Goal: Task Accomplishment & Management: Manage account settings

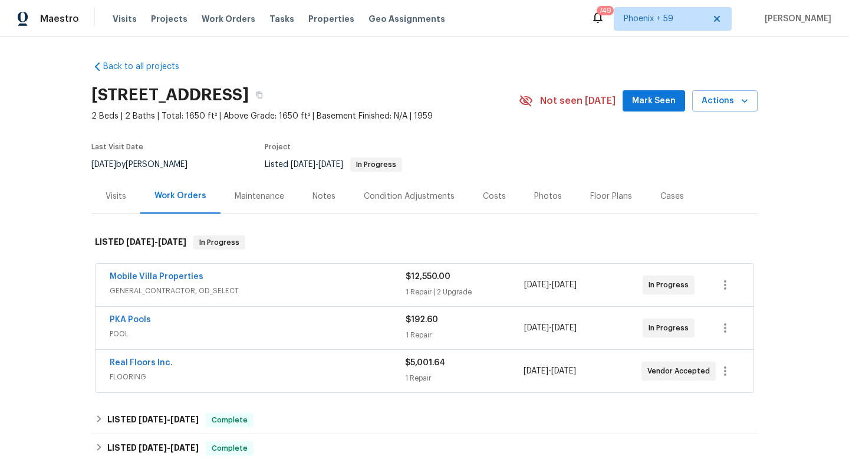
click at [268, 197] on div "Maintenance" at bounding box center [260, 197] width 50 height 12
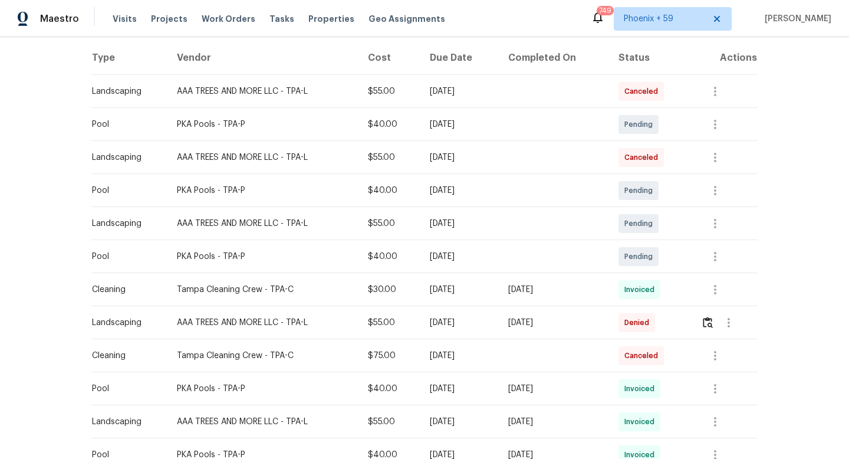
scroll to position [185, 0]
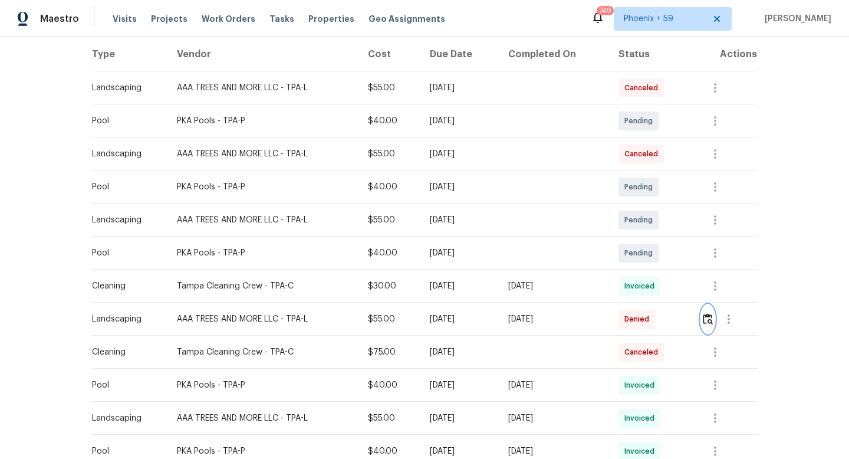
click at [712, 319] on img "button" at bounding box center [708, 318] width 10 height 11
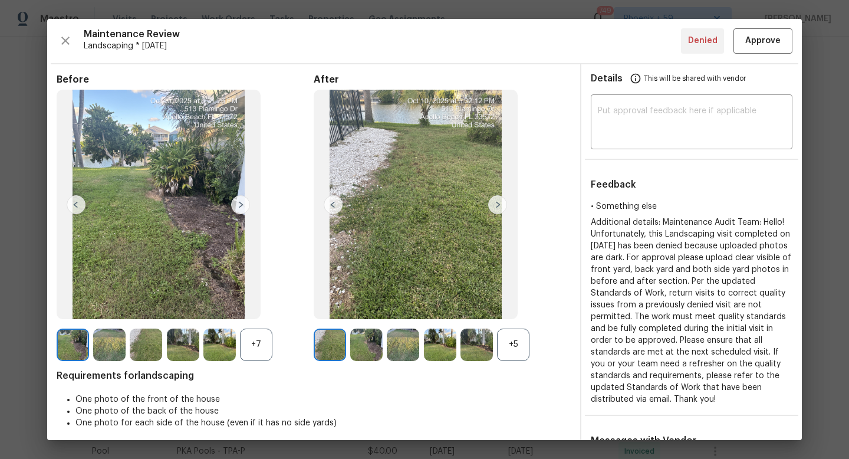
click at [497, 204] on img at bounding box center [497, 204] width 19 height 19
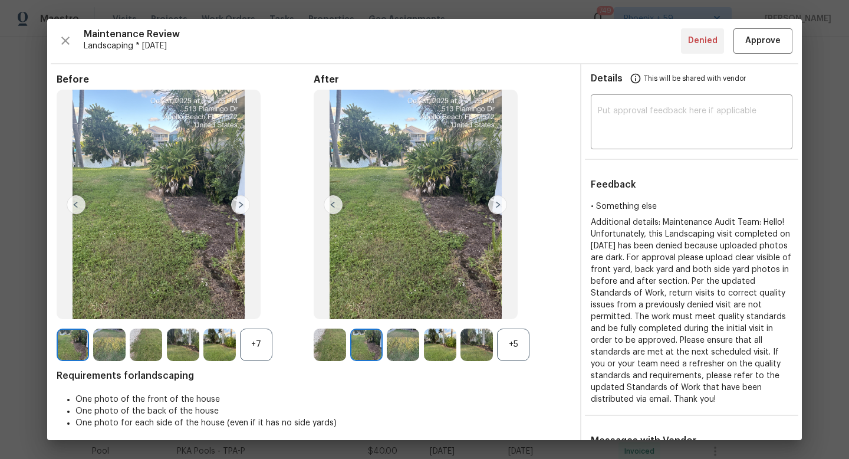
click at [497, 204] on img at bounding box center [497, 204] width 19 height 19
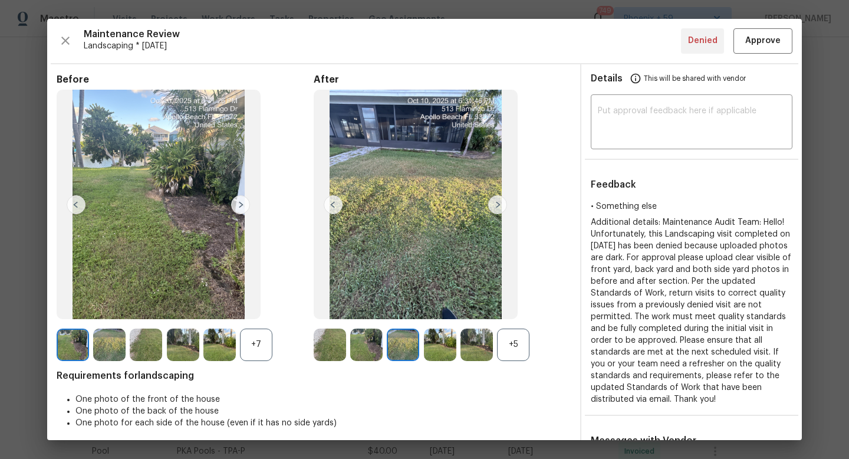
click at [497, 204] on img at bounding box center [497, 204] width 19 height 19
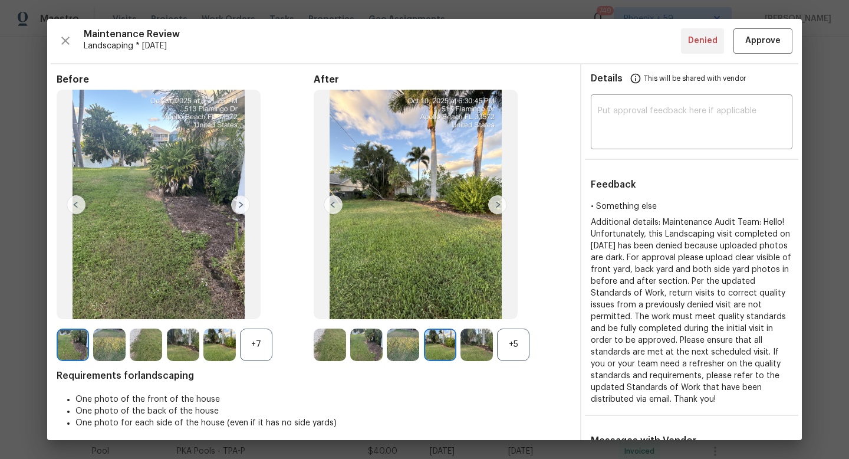
click at [497, 204] on img at bounding box center [497, 204] width 19 height 19
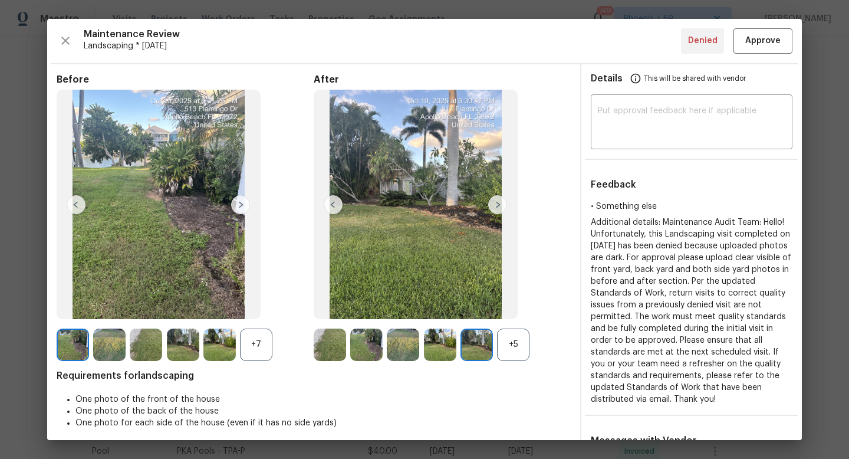
click at [497, 204] on img at bounding box center [497, 204] width 19 height 19
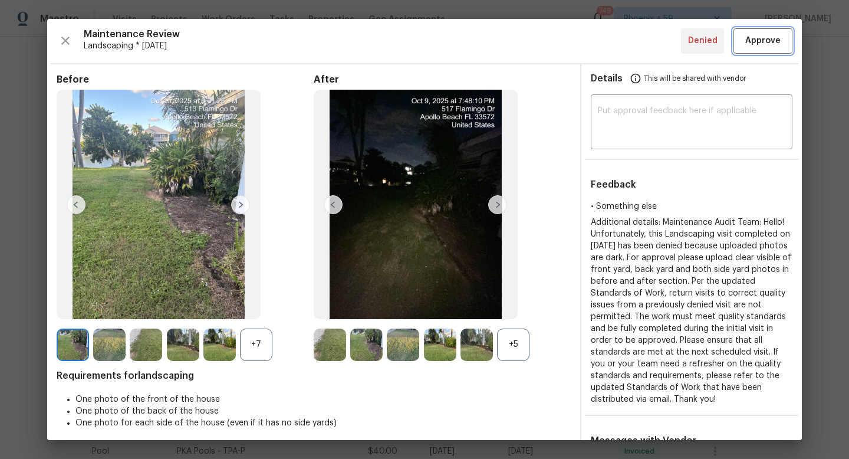
click at [752, 47] on span "Approve" at bounding box center [763, 41] width 35 height 15
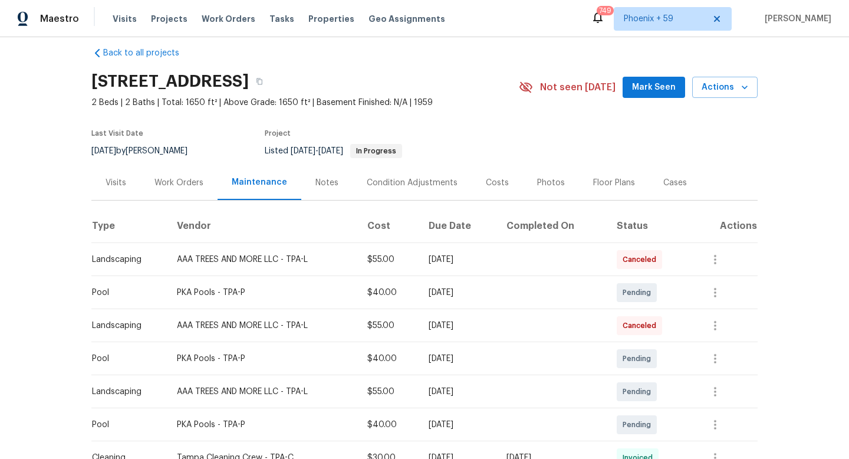
scroll to position [0, 0]
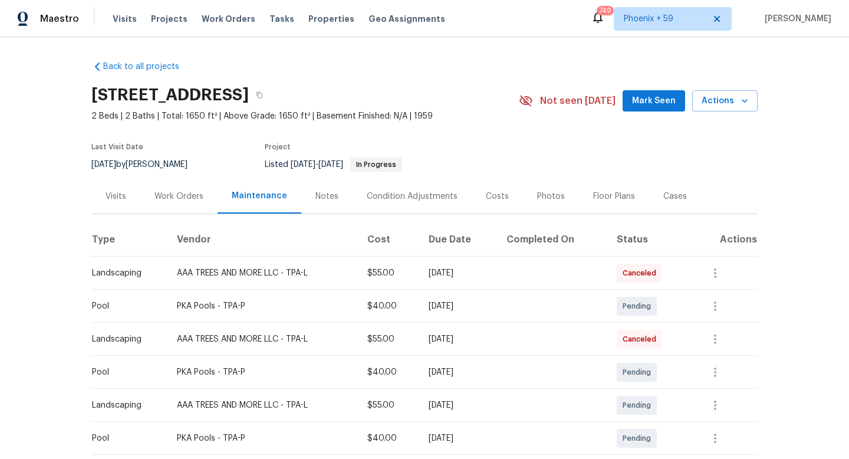
click at [184, 196] on div "Work Orders" at bounding box center [179, 197] width 49 height 12
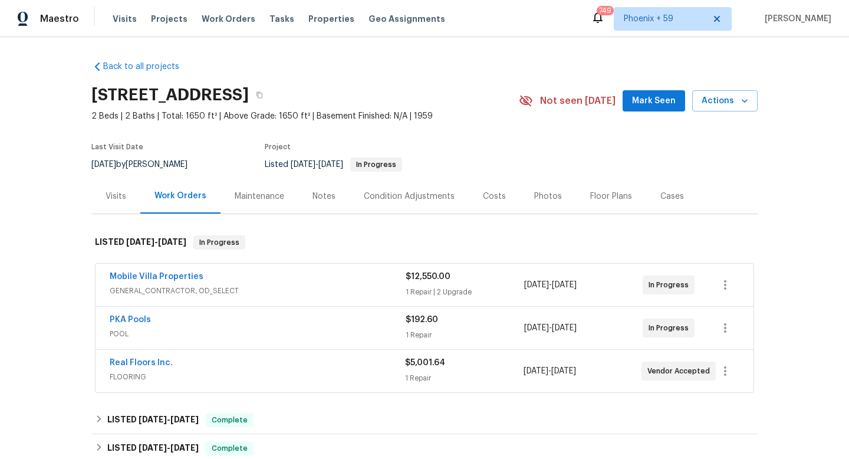
click at [122, 202] on div "Visits" at bounding box center [116, 197] width 21 height 12
